Goal: Task Accomplishment & Management: Use online tool/utility

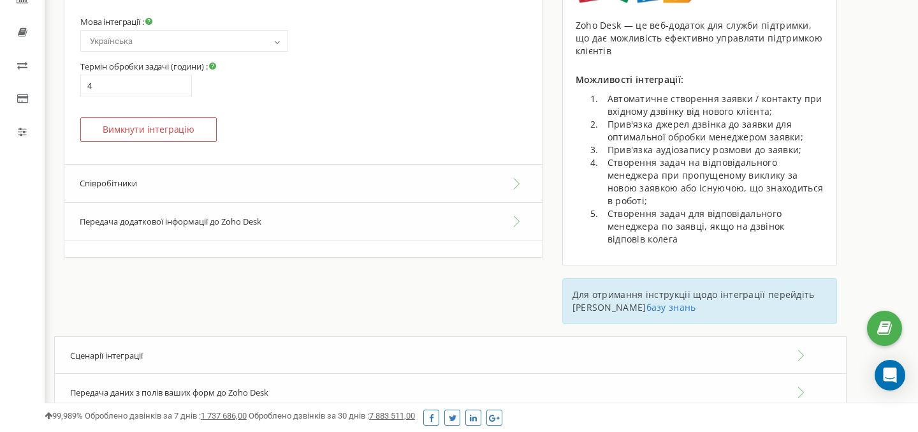
scroll to position [230, 0]
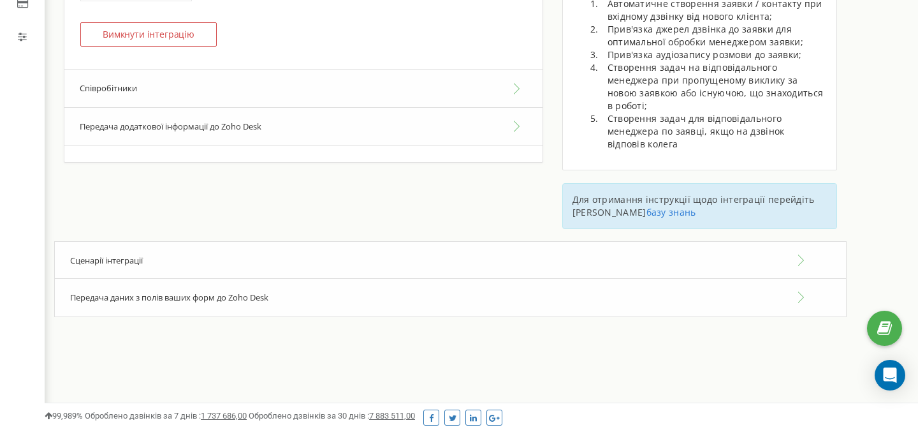
click at [185, 269] on div "Сценарії інтеграції" at bounding box center [450, 260] width 792 height 39
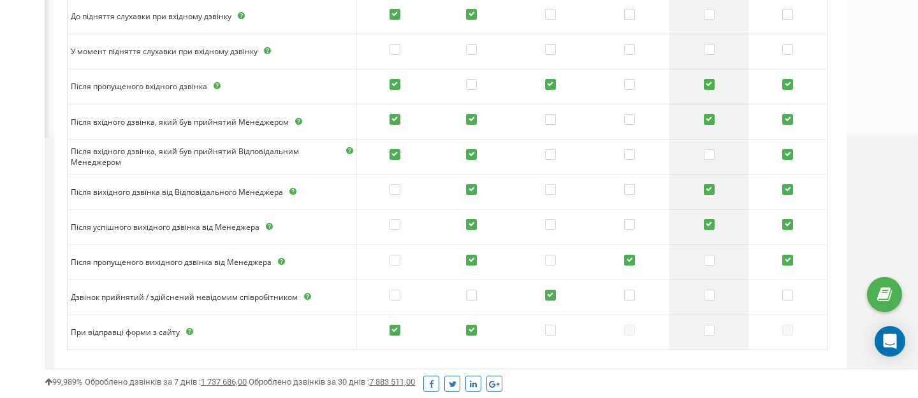
scroll to position [630, 0]
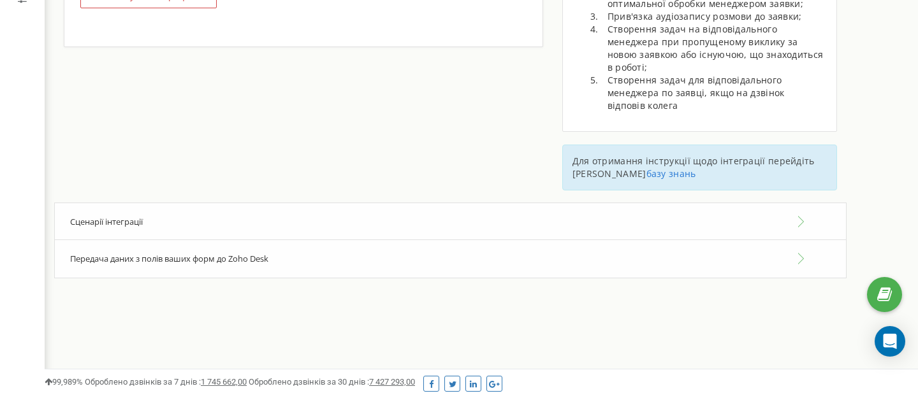
scroll to position [279, 0]
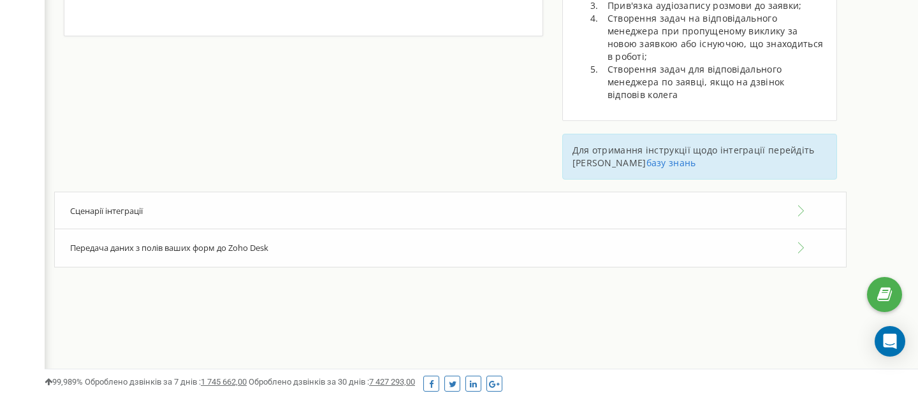
click at [293, 217] on div "Сценарії інтеграції" at bounding box center [450, 211] width 792 height 39
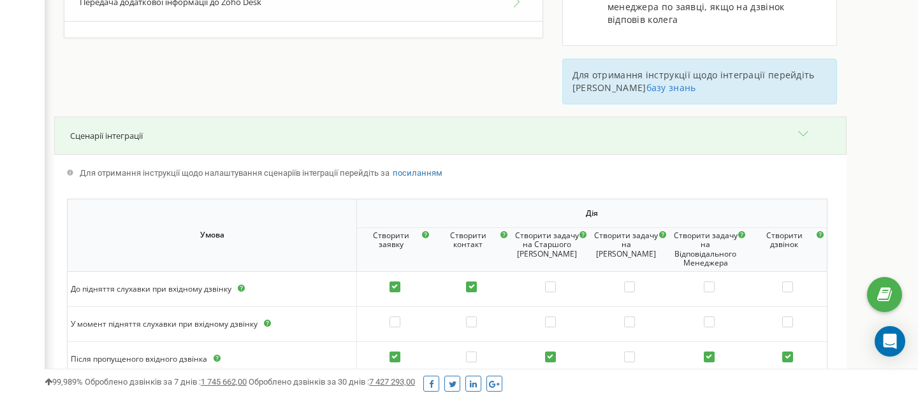
scroll to position [0, 0]
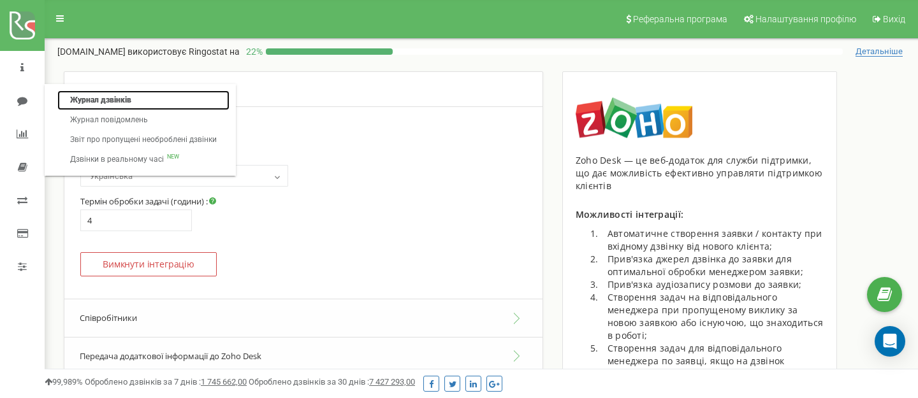
click at [106, 101] on link "Журнал дзвінків" at bounding box center [143, 101] width 172 height 20
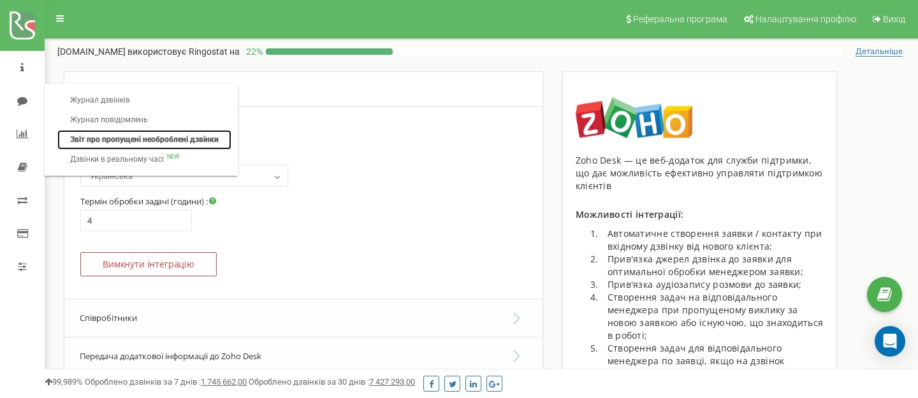
click at [122, 145] on link "Звіт про пропущені необроблені дзвінки" at bounding box center [144, 140] width 174 height 20
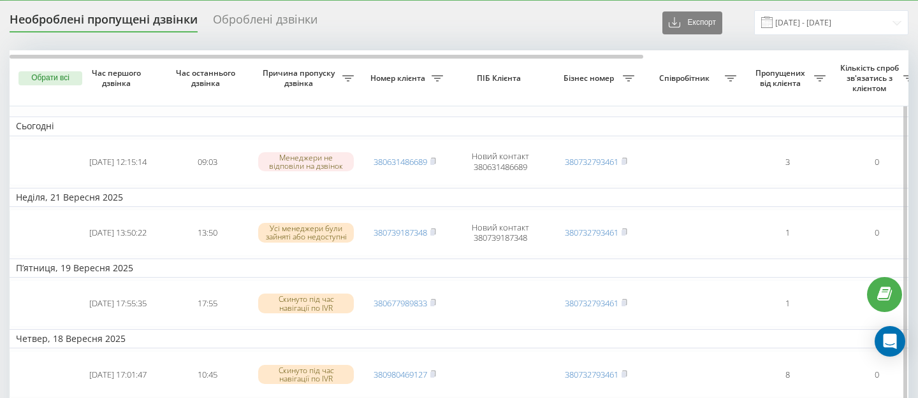
scroll to position [29, 0]
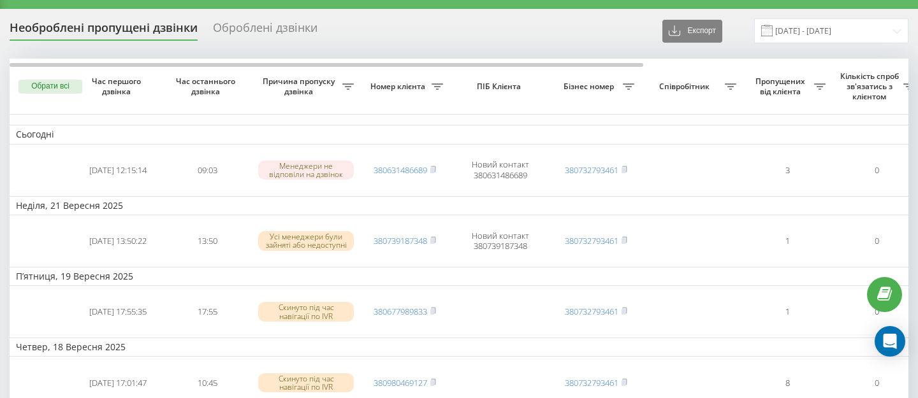
click at [250, 32] on div "Оброблені дзвінки" at bounding box center [265, 31] width 105 height 20
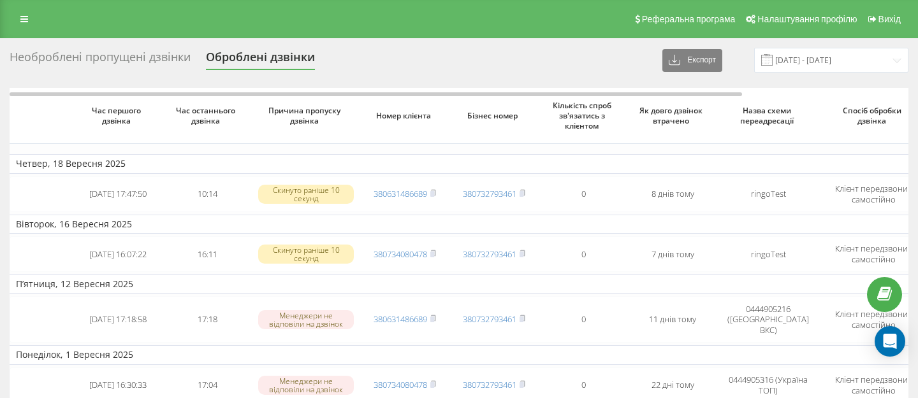
click at [133, 57] on div "Необроблені пропущені дзвінки" at bounding box center [100, 60] width 181 height 20
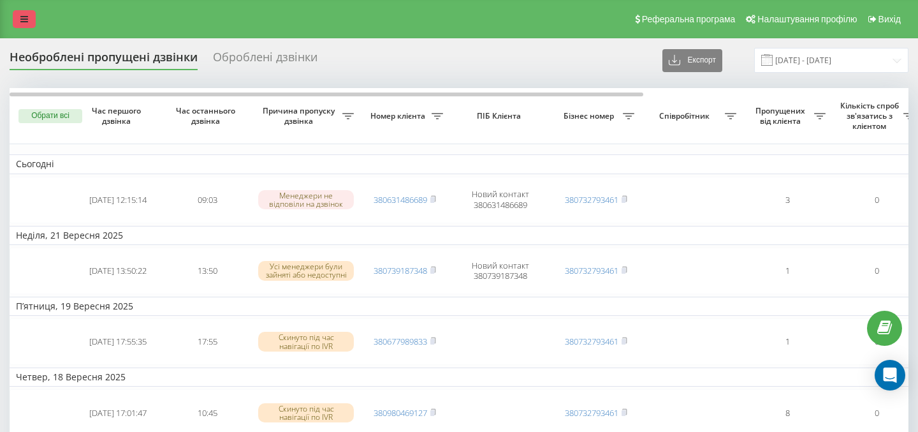
click at [25, 18] on icon at bounding box center [24, 19] width 8 height 9
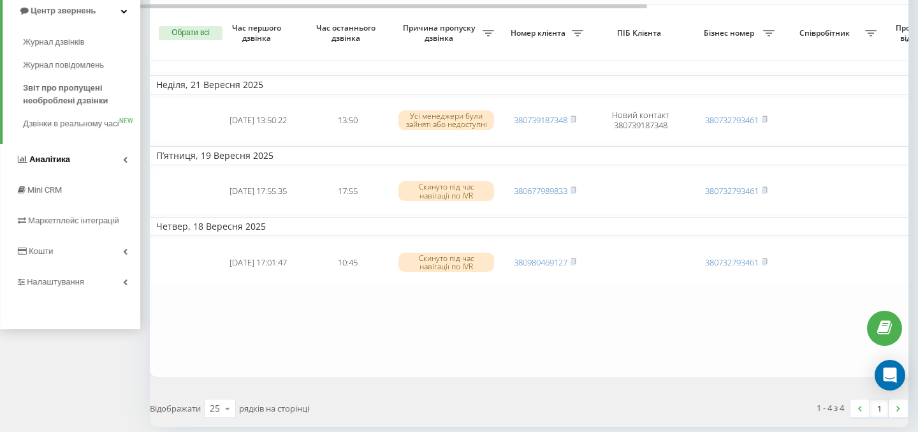
scroll to position [154, 0]
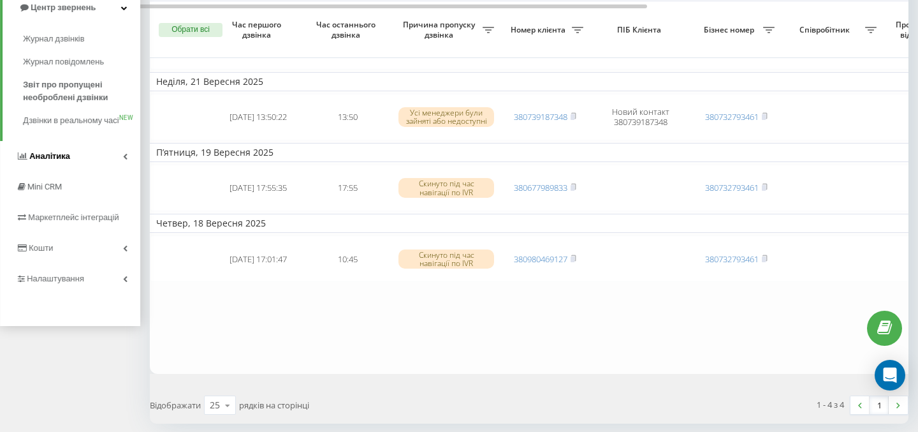
click at [95, 171] on link "Аналiтика" at bounding box center [70, 156] width 140 height 31
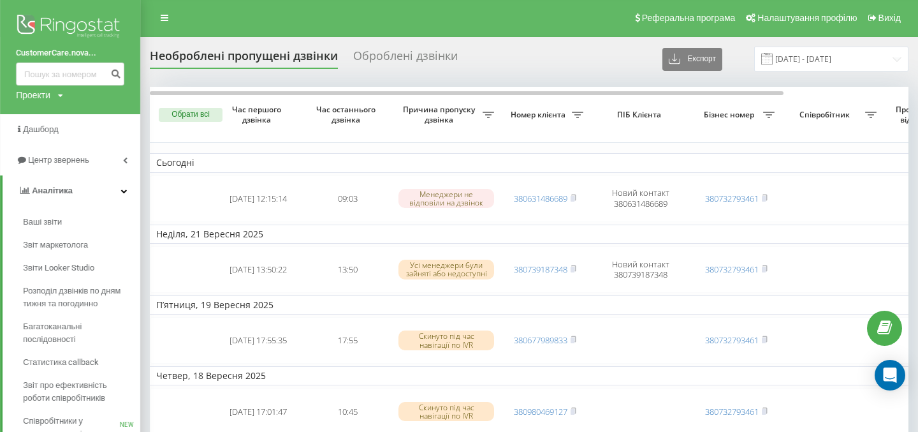
scroll to position [0, 0]
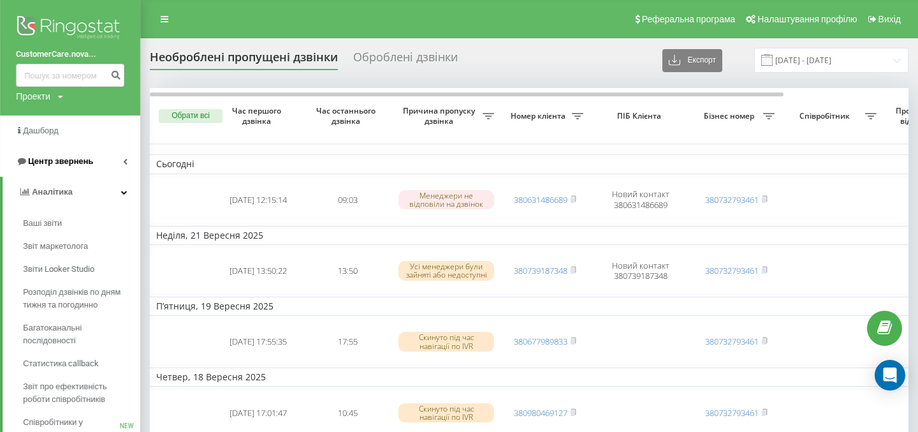
click at [64, 163] on span "Центр звернень" at bounding box center [60, 161] width 65 height 10
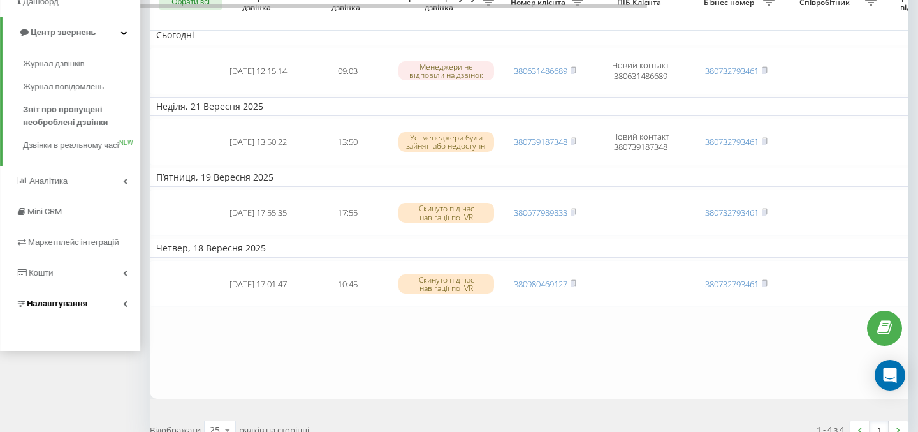
scroll to position [130, 0]
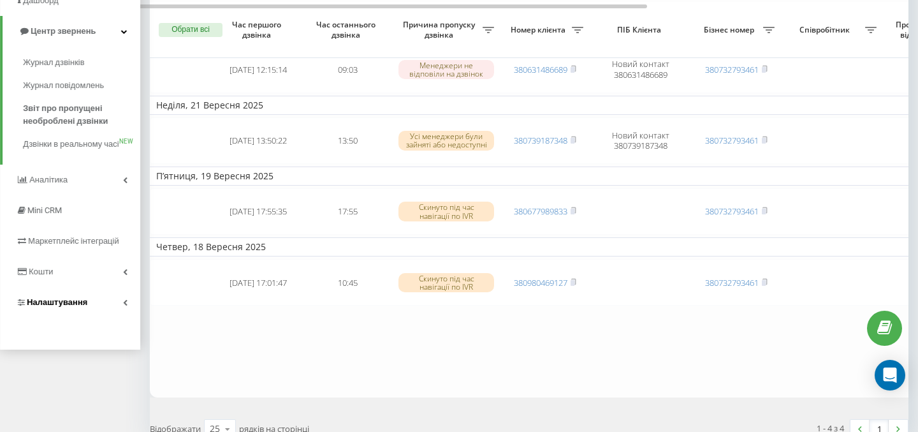
click at [86, 317] on link "Налаштування" at bounding box center [70, 302] width 140 height 31
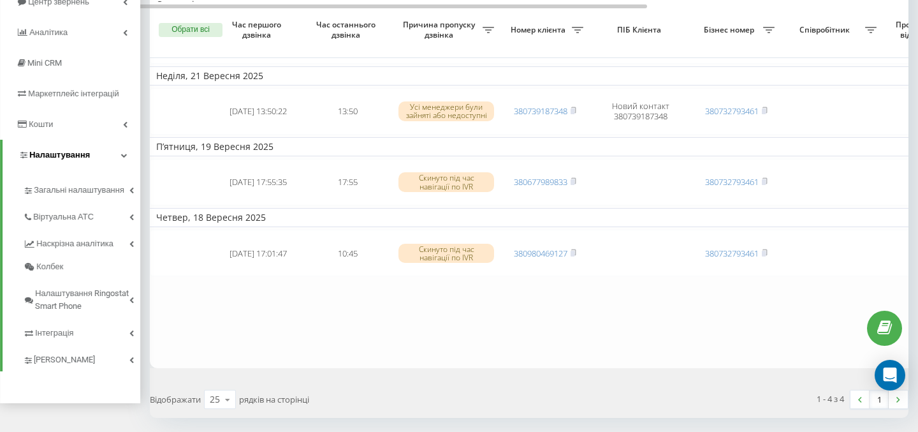
scroll to position [163, 0]
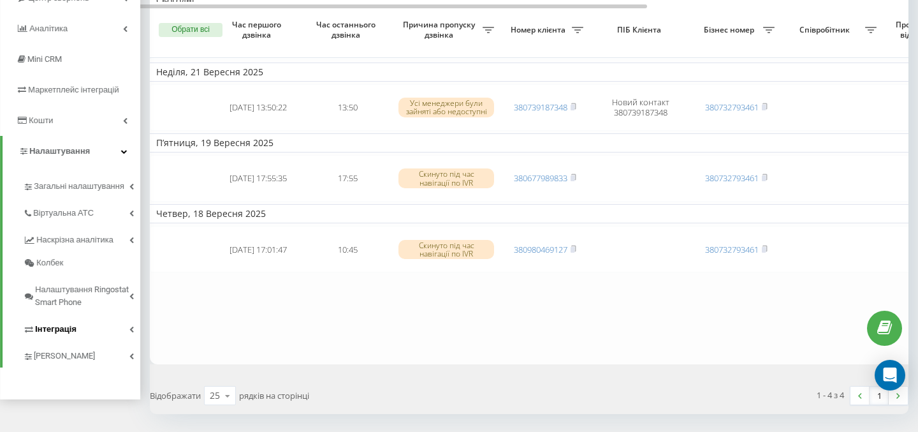
click at [76, 336] on link "Інтеграція" at bounding box center [81, 327] width 117 height 27
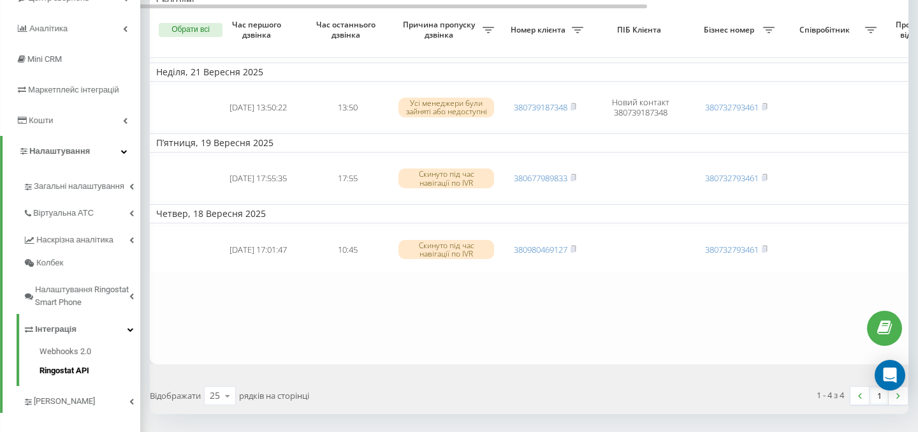
click at [89, 372] on span "Ringostat API" at bounding box center [65, 370] width 50 height 13
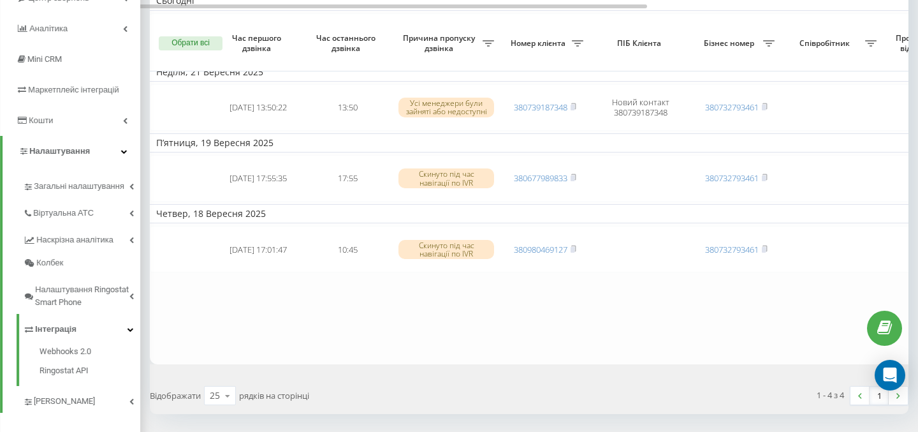
scroll to position [177, 0]
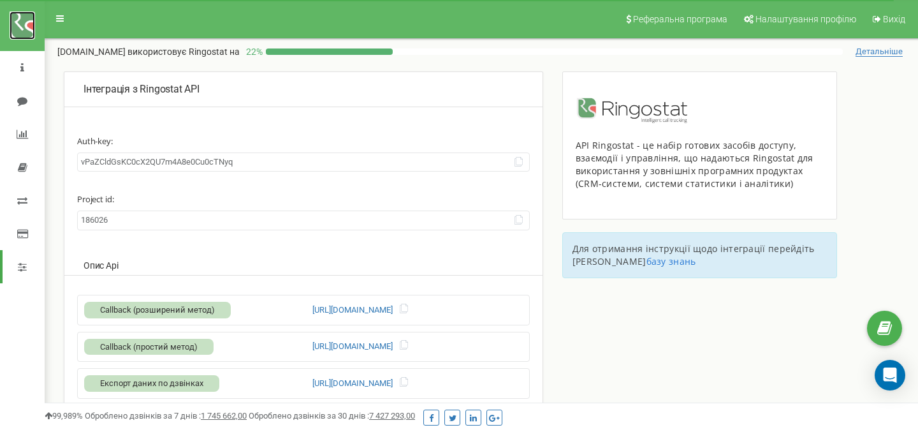
click at [21, 33] on img at bounding box center [22, 25] width 25 height 28
click at [62, 19] on icon at bounding box center [60, 18] width 8 height 9
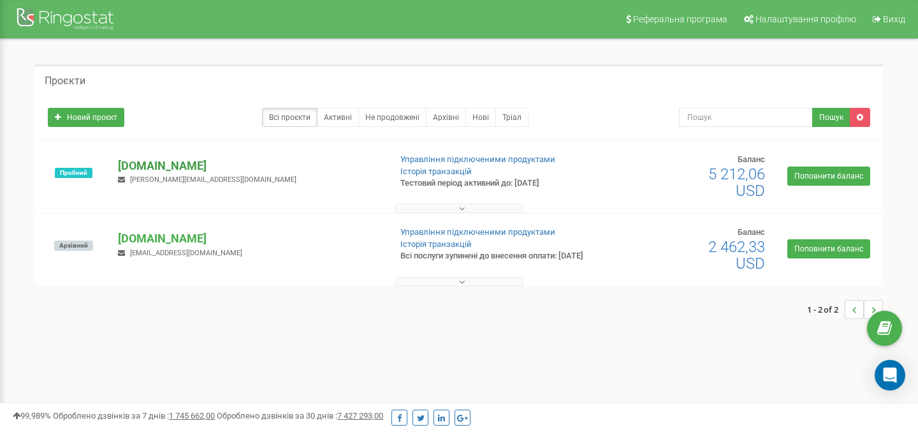
click at [169, 165] on p "[DOMAIN_NAME]" at bounding box center [248, 165] width 261 height 17
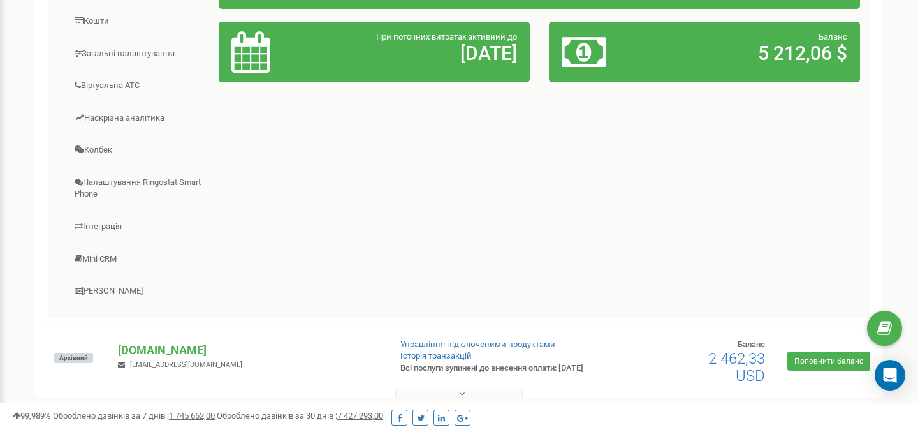
scroll to position [317, 0]
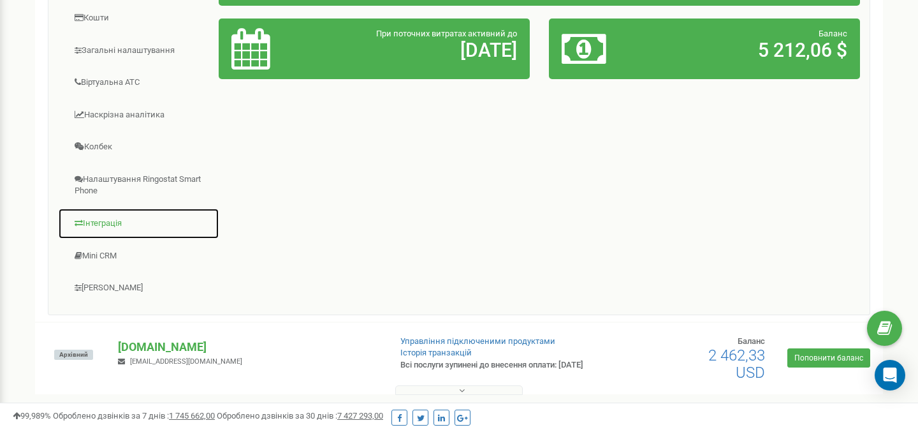
click at [104, 226] on link "Інтеграція" at bounding box center [138, 223] width 161 height 31
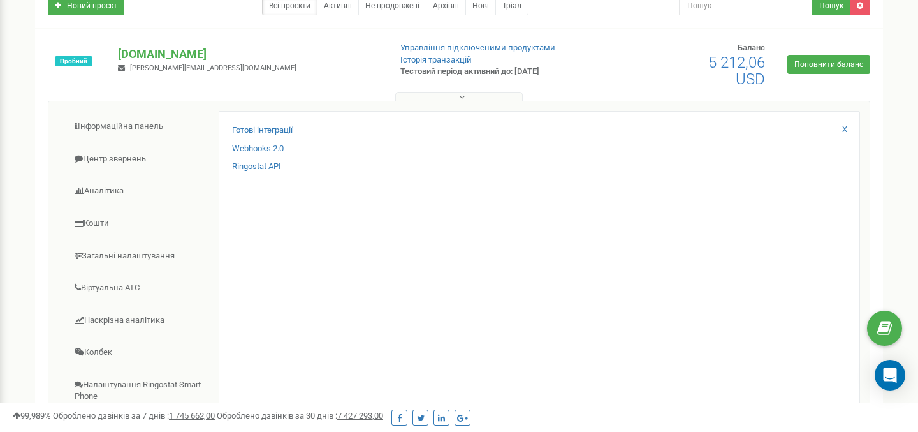
scroll to position [113, 0]
click at [263, 127] on link "Готові інтеграції" at bounding box center [262, 129] width 61 height 12
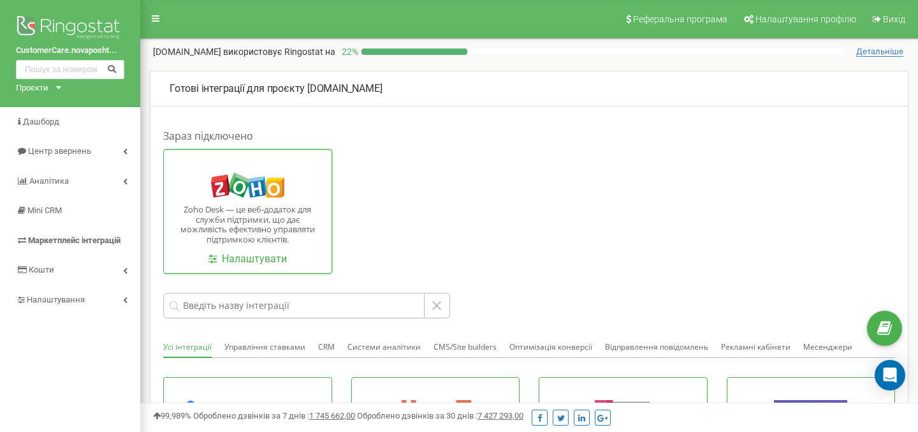
click at [260, 198] on div "Zoho Desk — це веб-додаток для служби підтримки, що дає можливість ефективно уп…" at bounding box center [247, 211] width 169 height 124
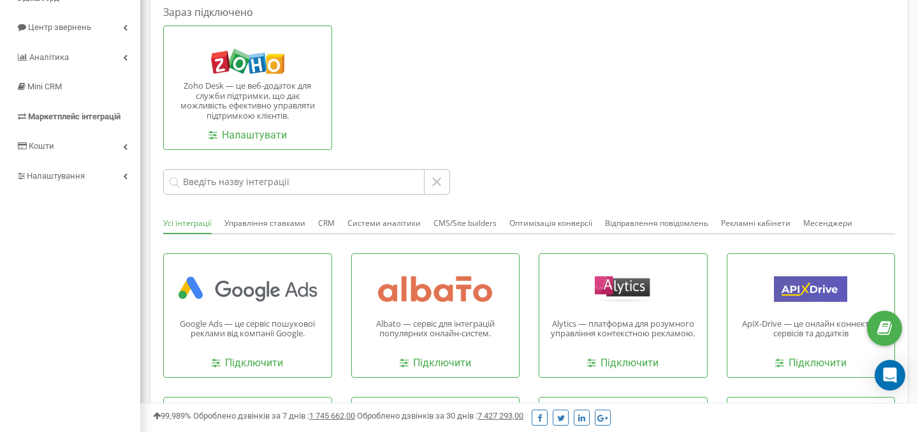
scroll to position [126, 0]
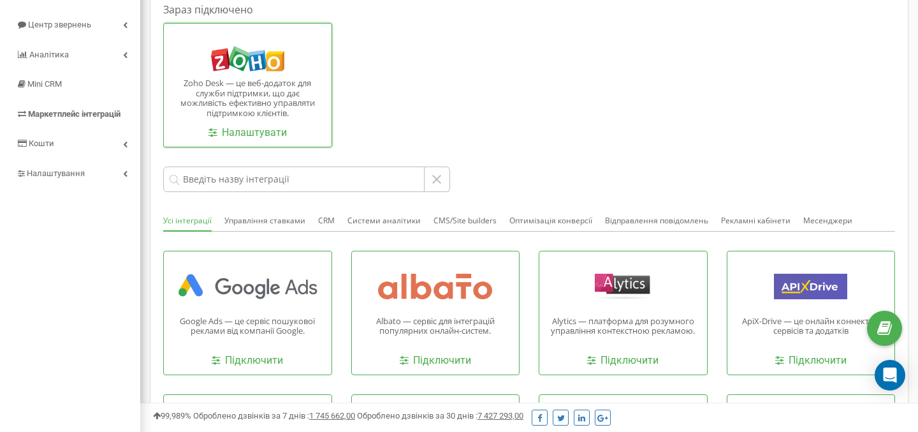
click at [255, 73] on div "Zoho Desk — це веб-додаток для служби підтримки, що дає можливість ефективно уп…" at bounding box center [247, 85] width 169 height 124
click at [254, 136] on link "Налаштувати" at bounding box center [247, 133] width 78 height 15
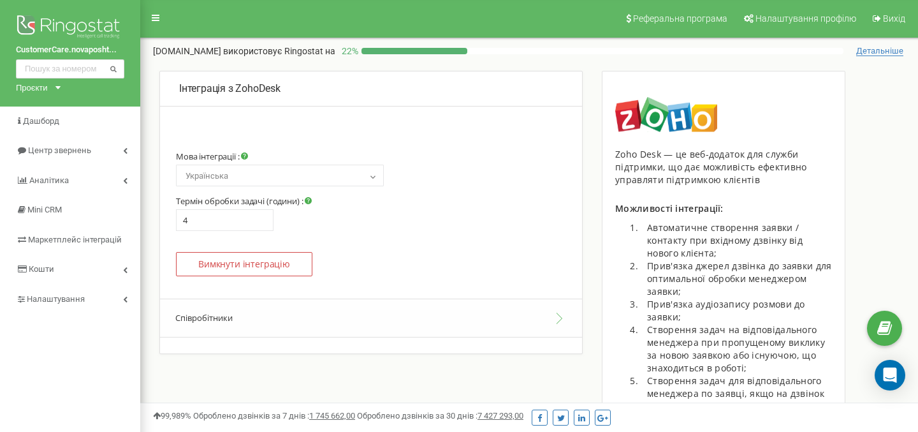
scroll to position [175, 0]
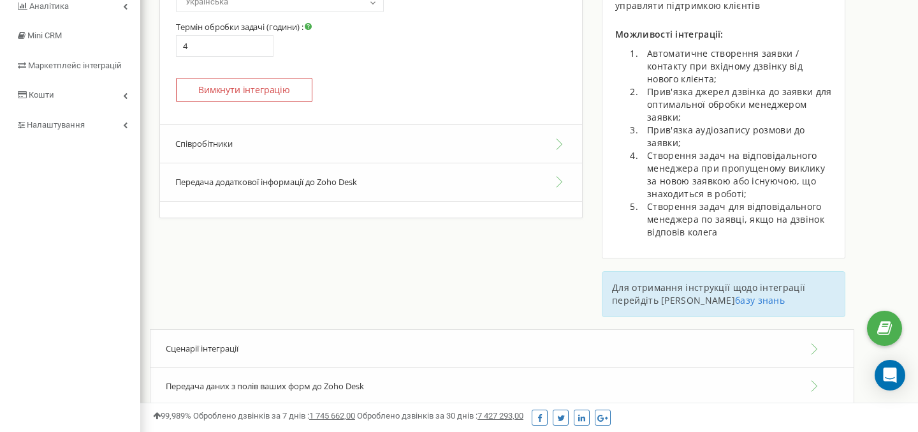
click at [259, 349] on div "Сценарії інтеграції" at bounding box center [502, 348] width 704 height 39
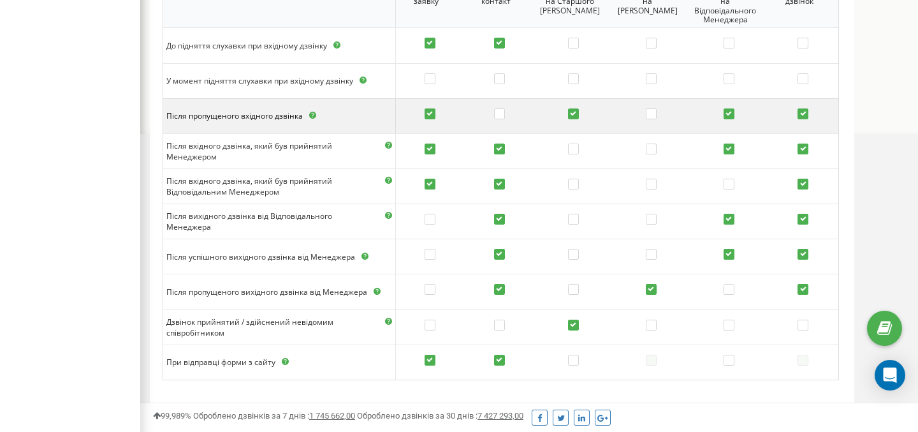
scroll to position [632, 0]
